Goal: Navigation & Orientation: Find specific page/section

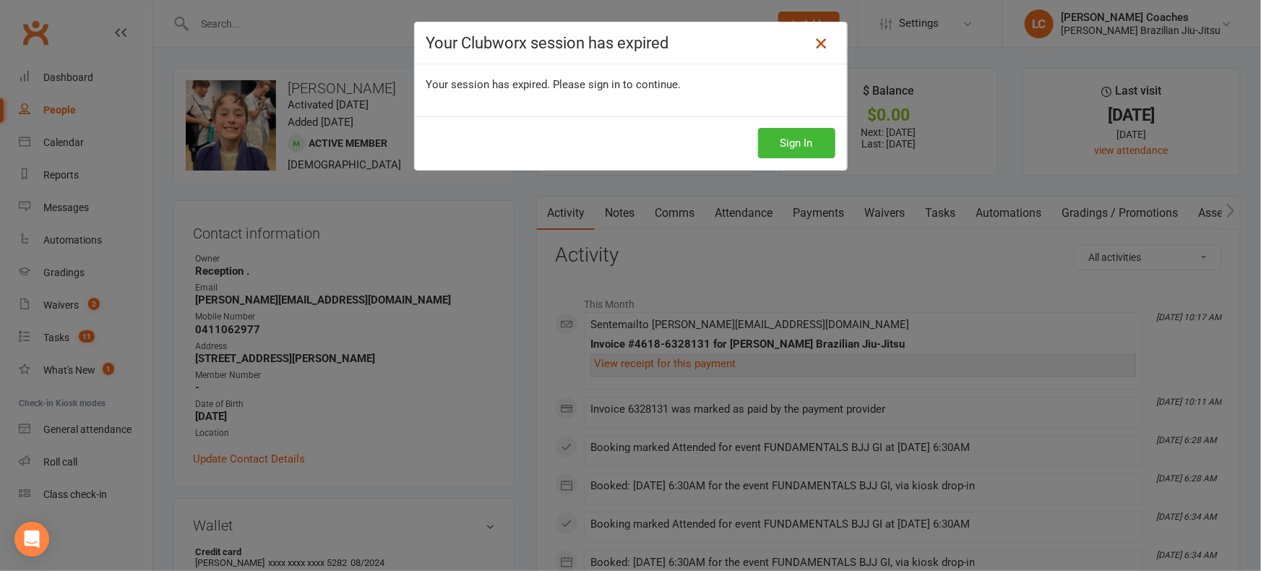
click at [822, 46] on icon at bounding box center [820, 43] width 17 height 17
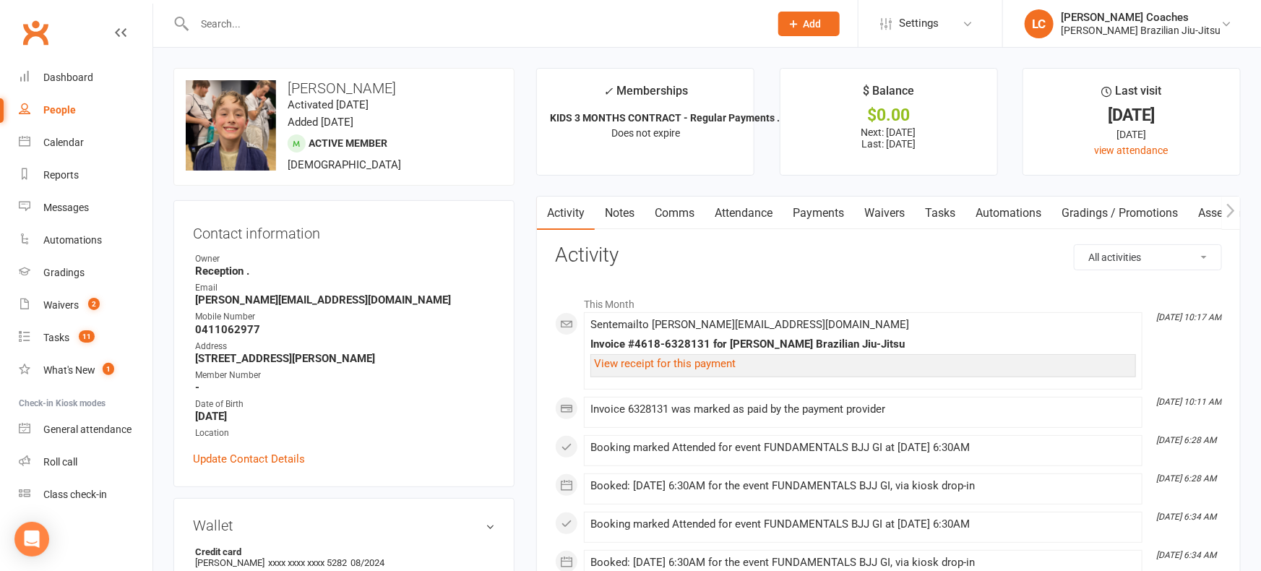
click at [60, 106] on div "People" at bounding box center [59, 110] width 33 height 12
